Goal: Task Accomplishment & Management: Use online tool/utility

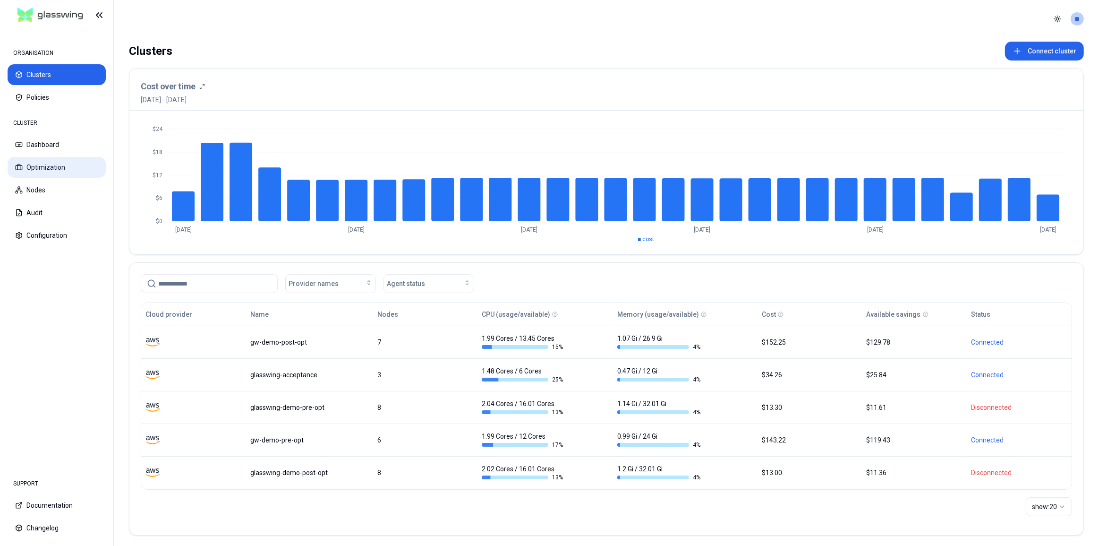
click at [52, 166] on button "Optimization" at bounding box center [57, 167] width 98 height 21
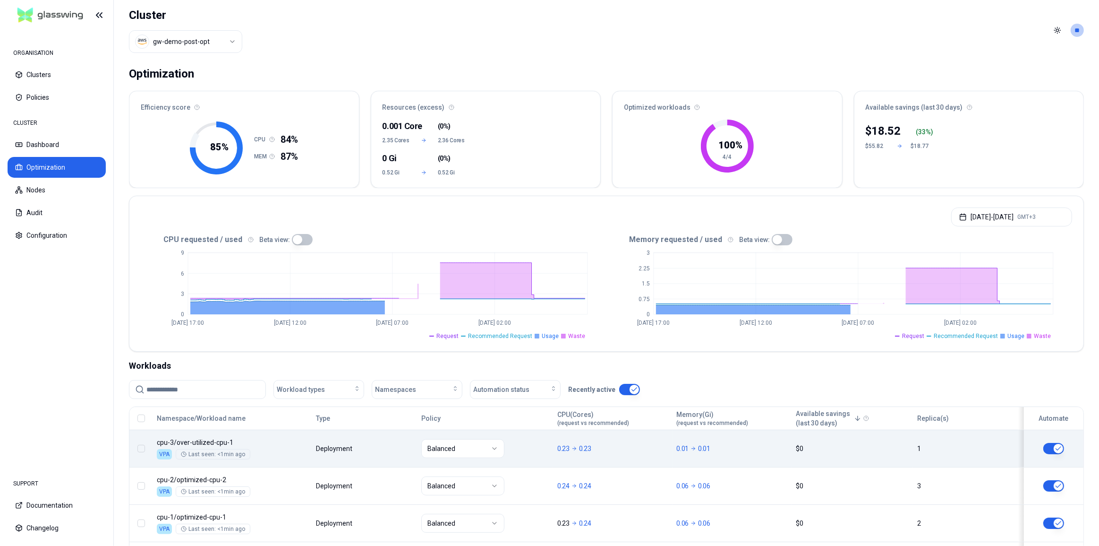
click at [539, 457] on div "Balanced" at bounding box center [485, 448] width 128 height 19
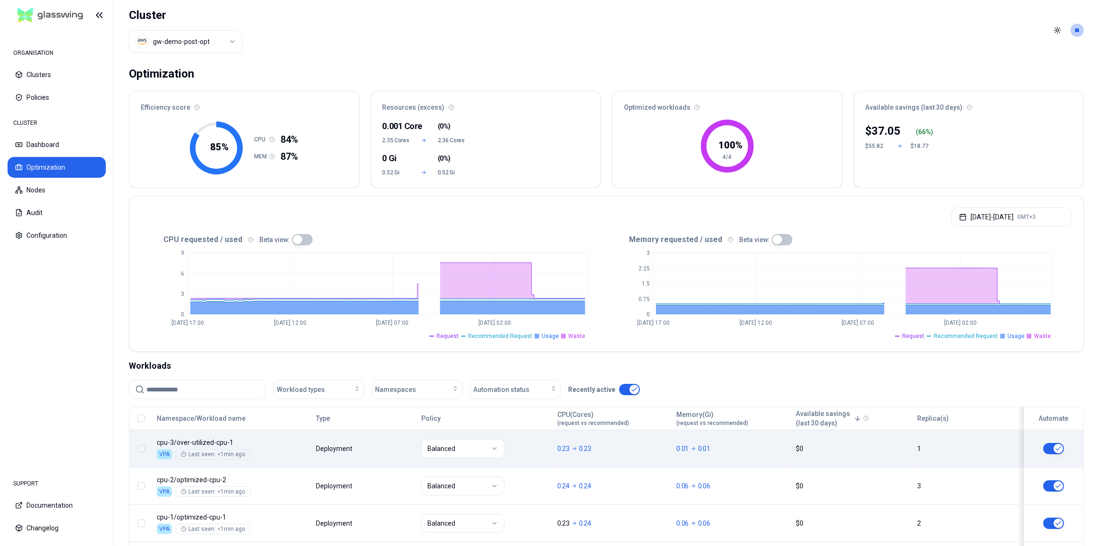
click at [539, 457] on div "Balanced" at bounding box center [485, 448] width 128 height 19
click at [537, 451] on div "Balanced" at bounding box center [485, 448] width 128 height 19
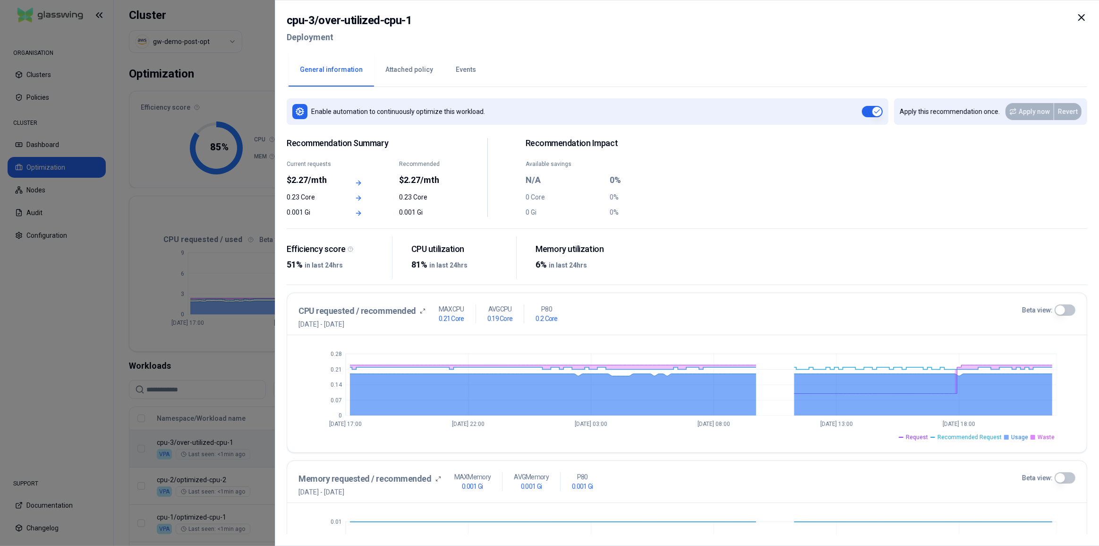
click at [1077, 18] on icon at bounding box center [1081, 17] width 11 height 11
